Goal: Find specific page/section: Find specific page/section

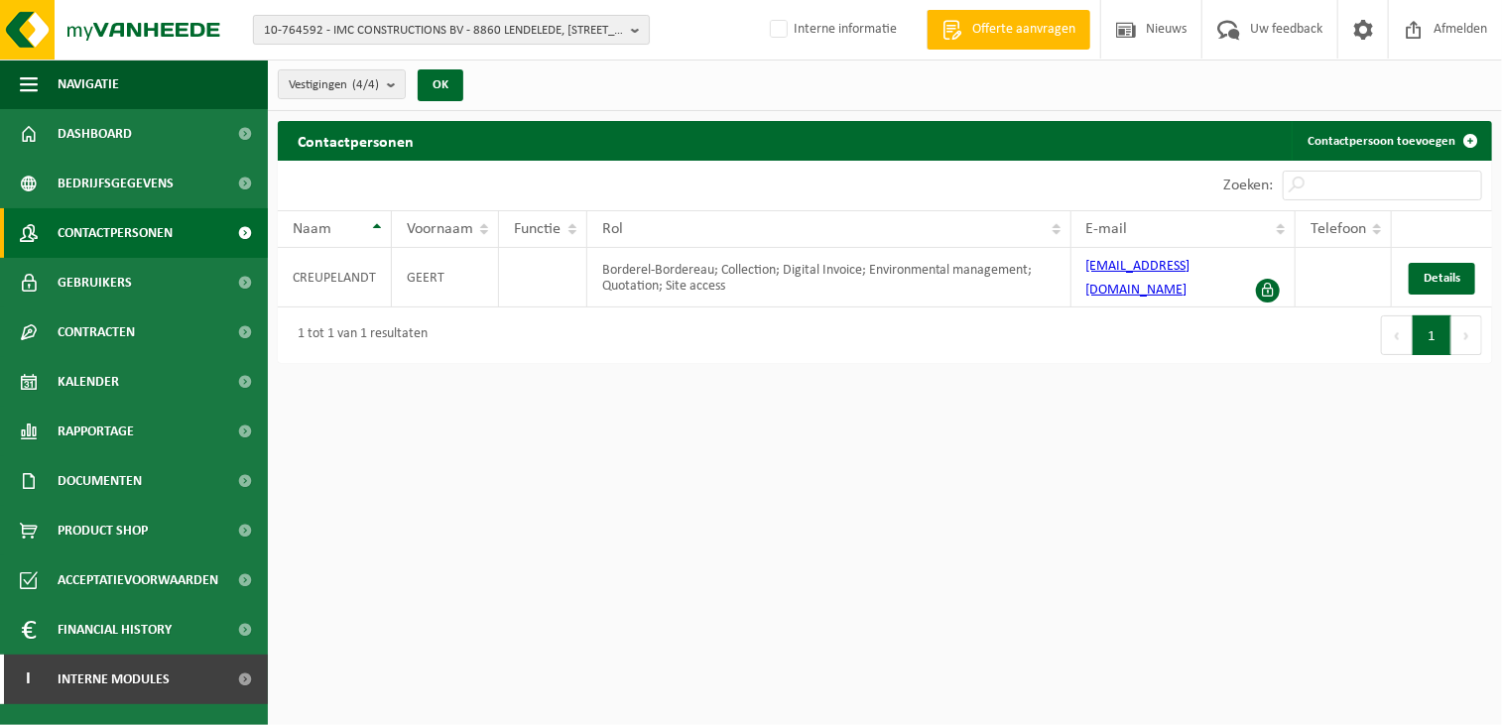
click at [298, 27] on span "10-764592 - IMC CONSTRUCTIONS BV - 8860 LENDELEDE, HEULSESTRAAT 85" at bounding box center [443, 31] width 359 height 30
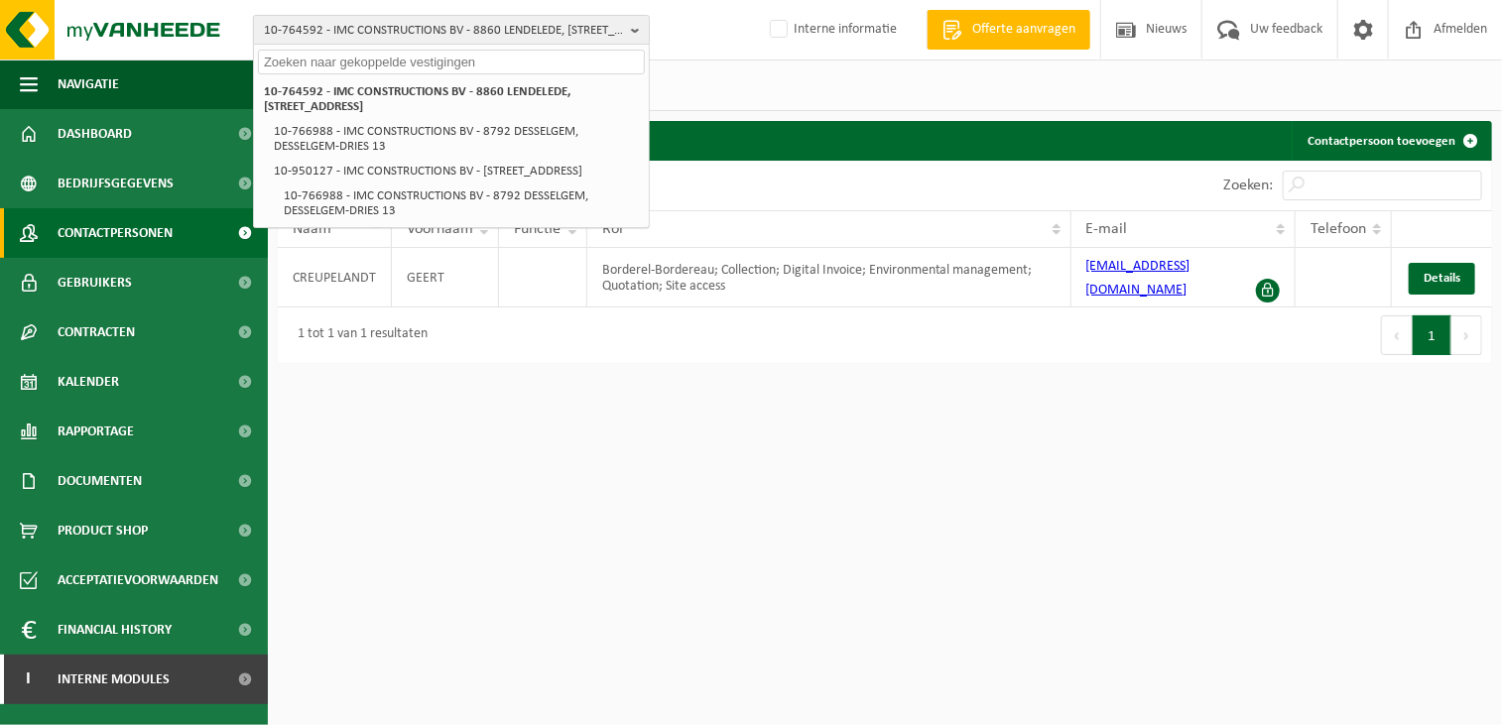
paste input "02-009553"
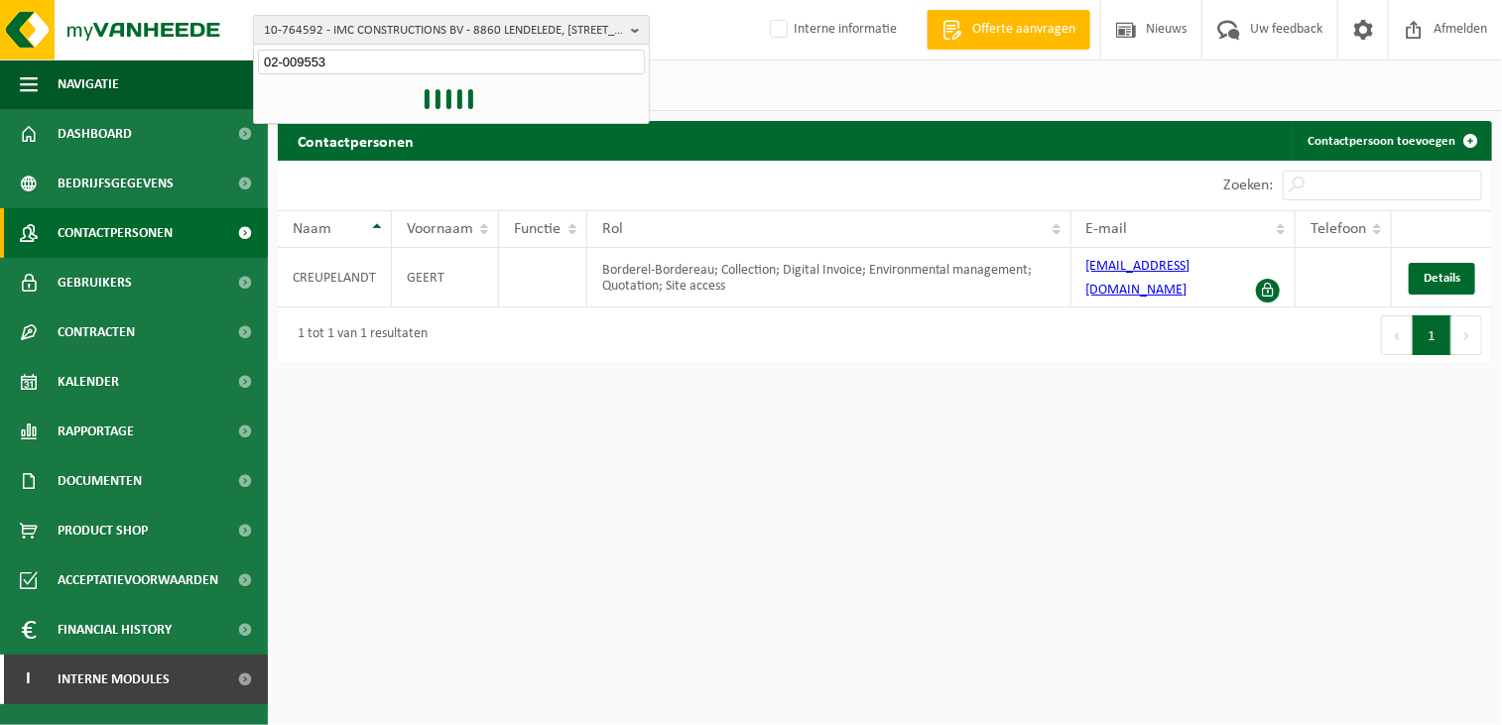
type input "02-009553"
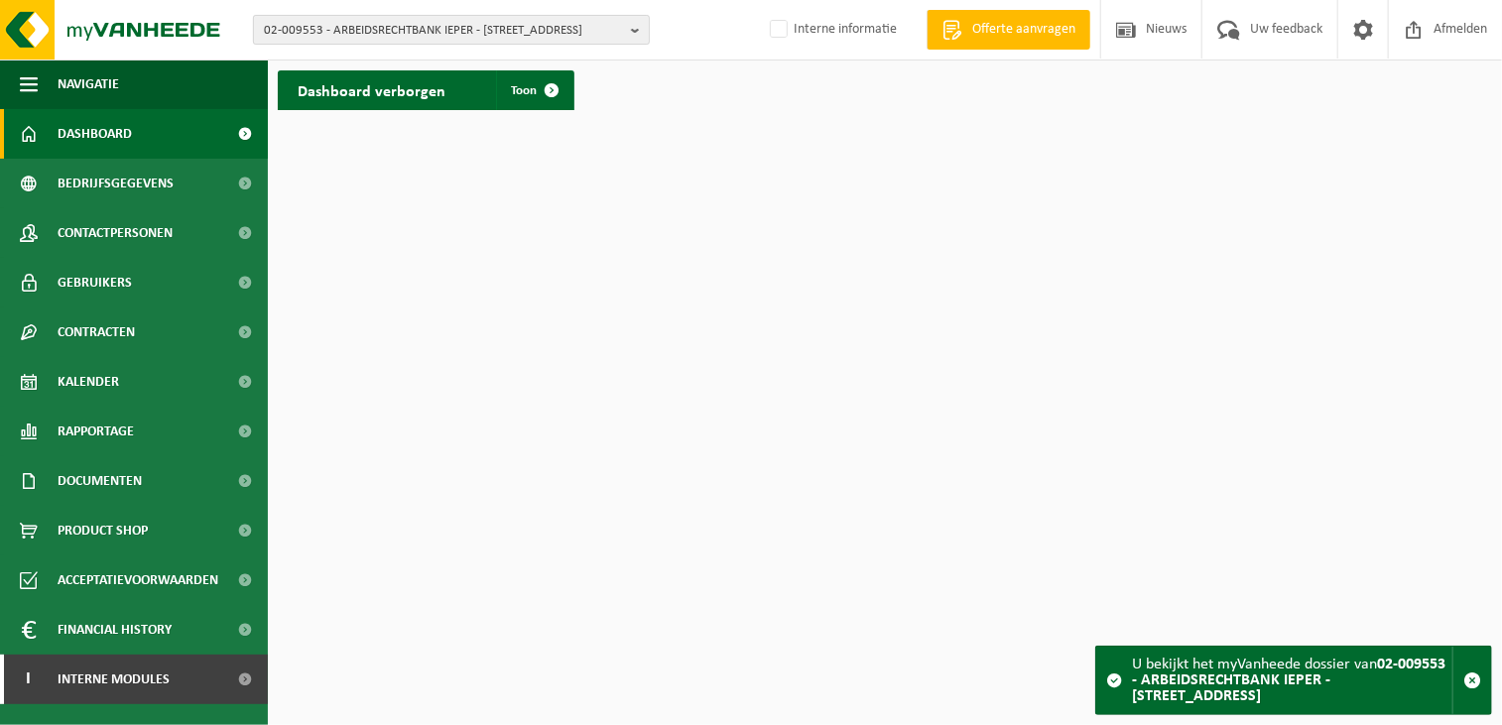
click at [443, 32] on span "02-009553 - ARBEIDSRECHTBANK IEPER - [STREET_ADDRESS]" at bounding box center [443, 31] width 359 height 30
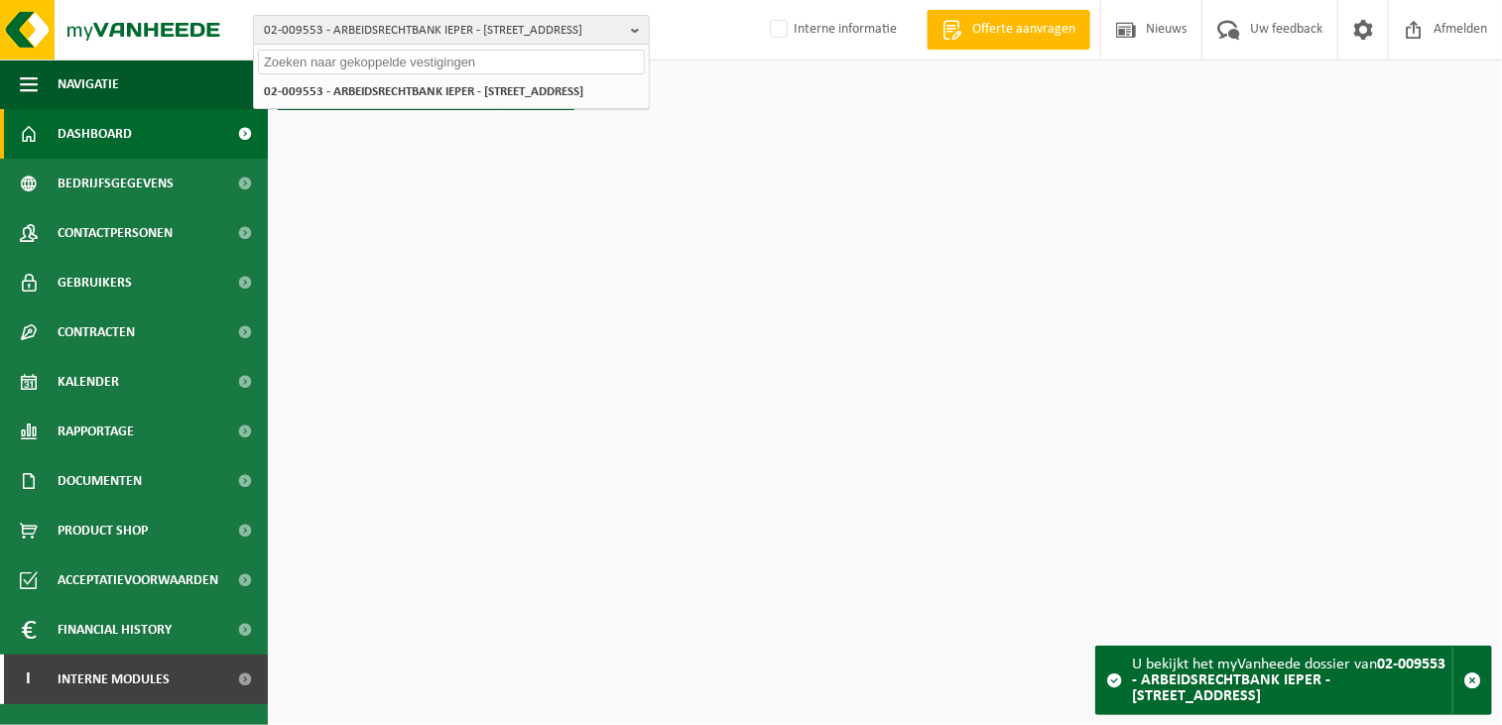
click at [595, 387] on html "02-009553 - ARBEIDSRECHTBANK IEPER - 8900 IEPER, KORTE MEERSSTRAAT 18 02-009553…" at bounding box center [751, 362] width 1502 height 725
click at [116, 329] on span "Contracten" at bounding box center [96, 333] width 77 height 50
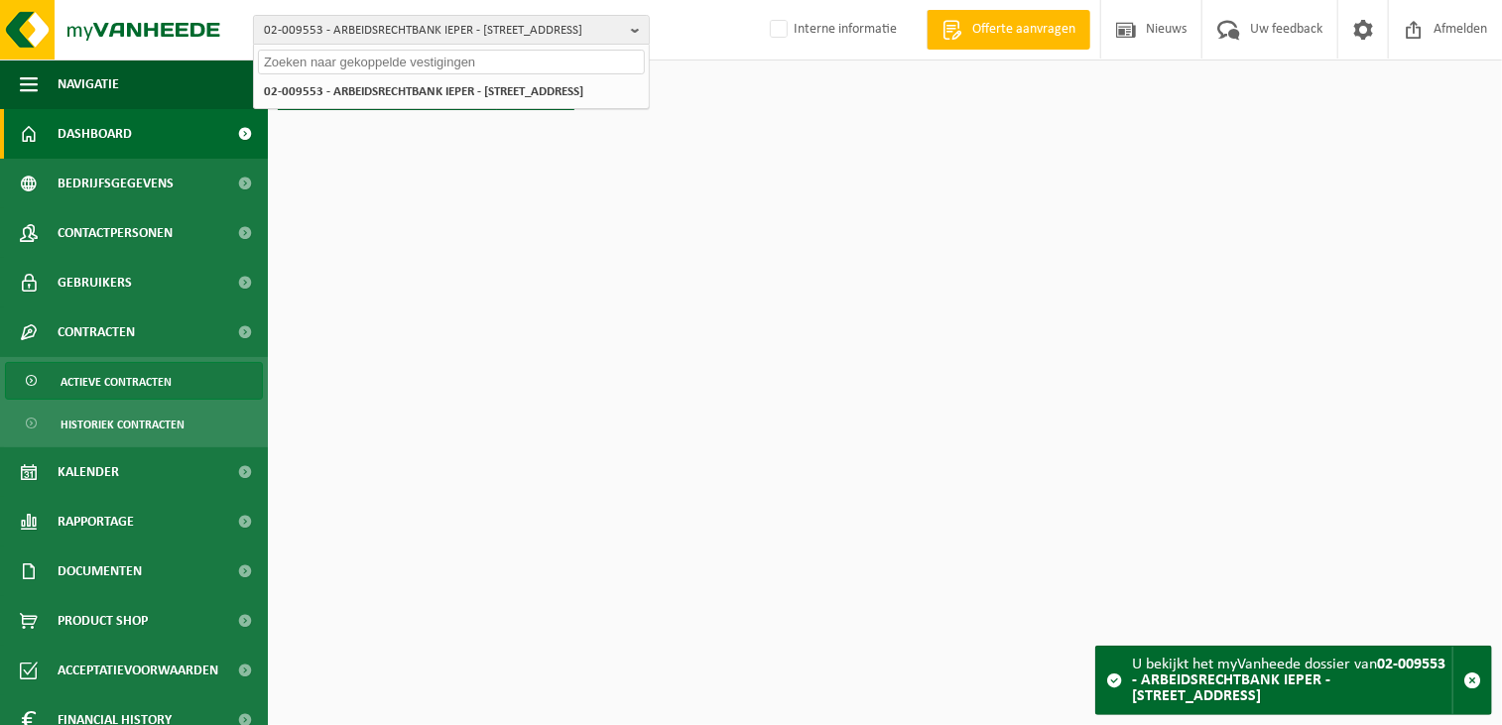
click at [127, 383] on span "Actieve contracten" at bounding box center [116, 382] width 111 height 38
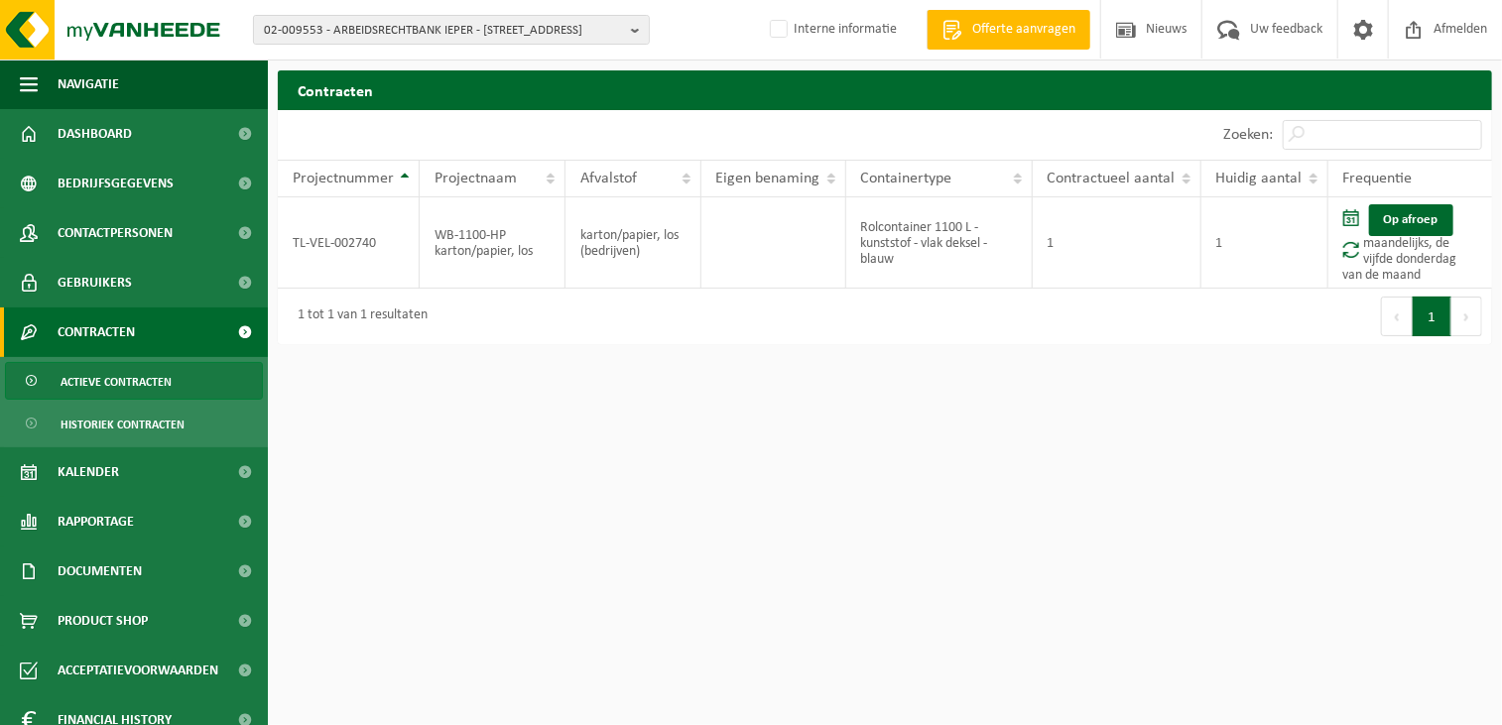
click at [885, 477] on html "02-009553 - ARBEIDSRECHTBANK IEPER - 8900 IEPER, KORTE MEERSSTRAAT 18 02-009553…" at bounding box center [751, 362] width 1502 height 725
click at [614, 436] on html "02-009553 - ARBEIDSRECHTBANK IEPER - 8900 IEPER, KORTE MEERSSTRAAT 18 02-009553…" at bounding box center [751, 362] width 1502 height 725
